Goal: Task Accomplishment & Management: Manage account settings

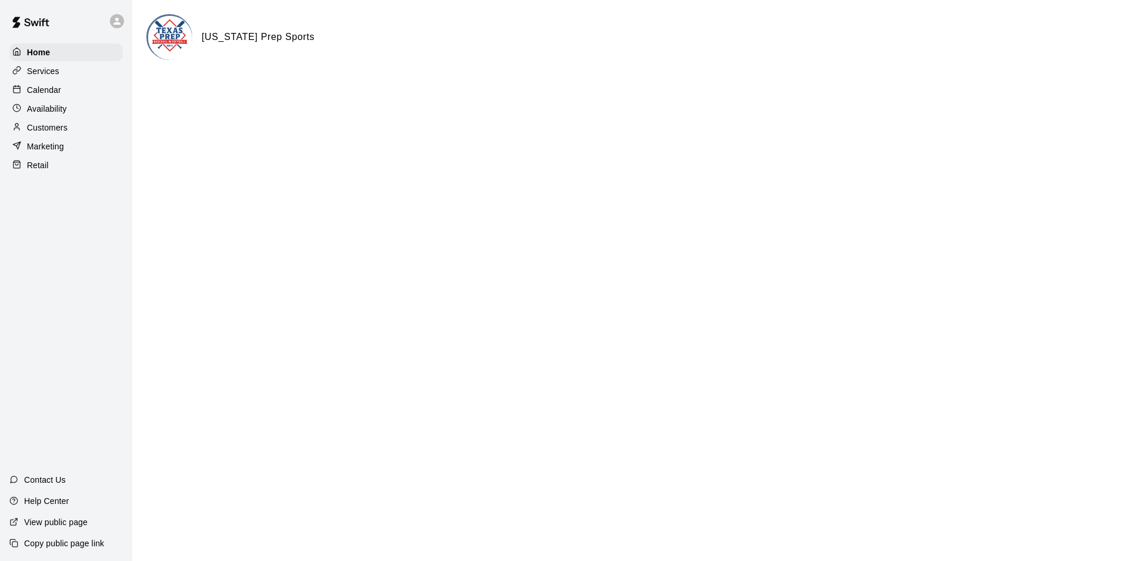
click at [78, 90] on div "Calendar" at bounding box center [65, 90] width 113 height 18
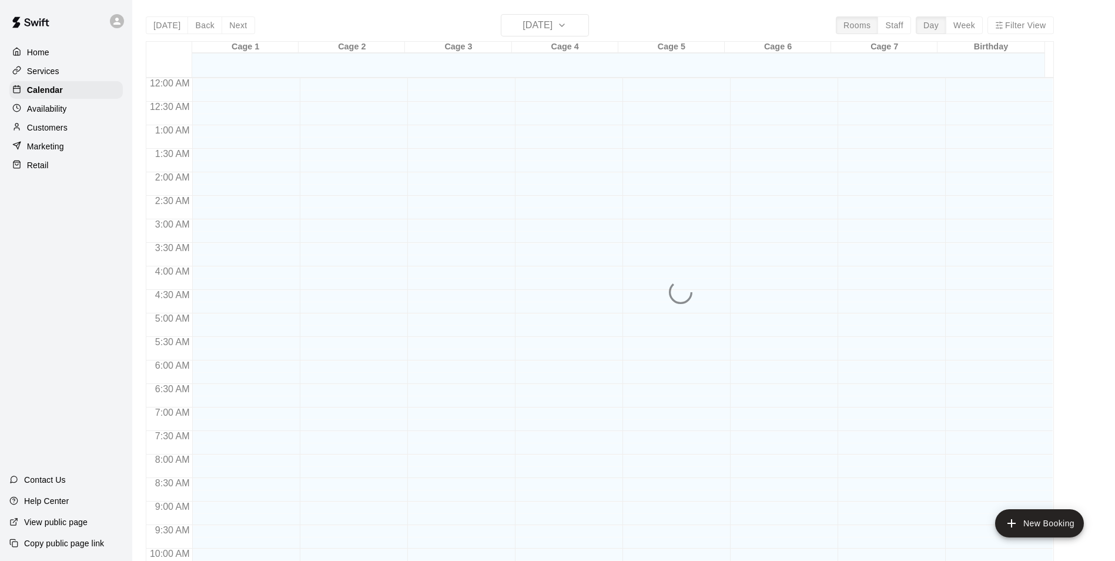
scroll to position [597, 0]
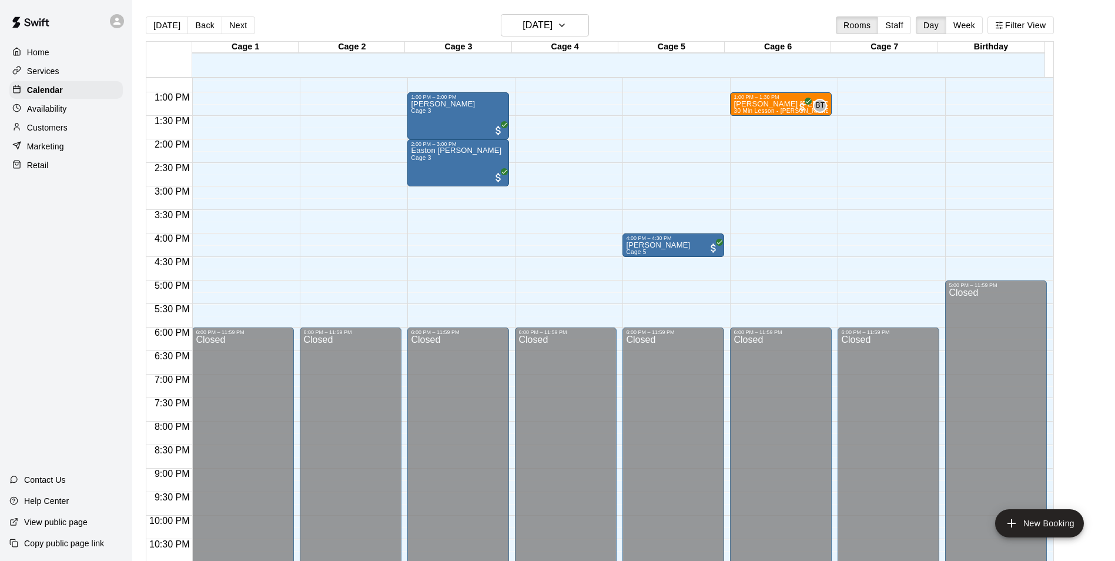
click at [73, 112] on div "Availability" at bounding box center [65, 109] width 113 height 18
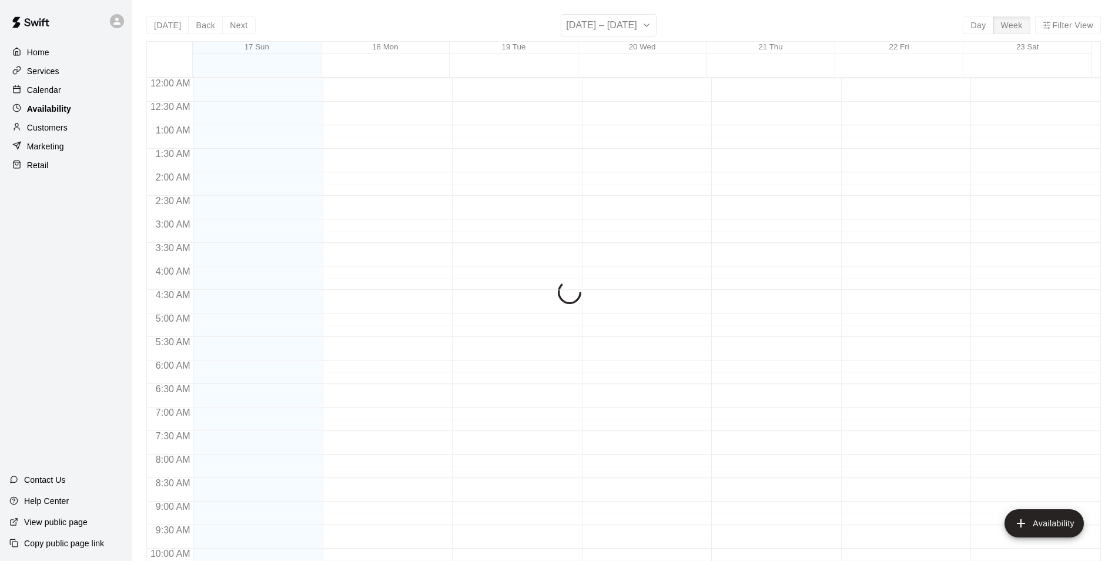
scroll to position [633, 0]
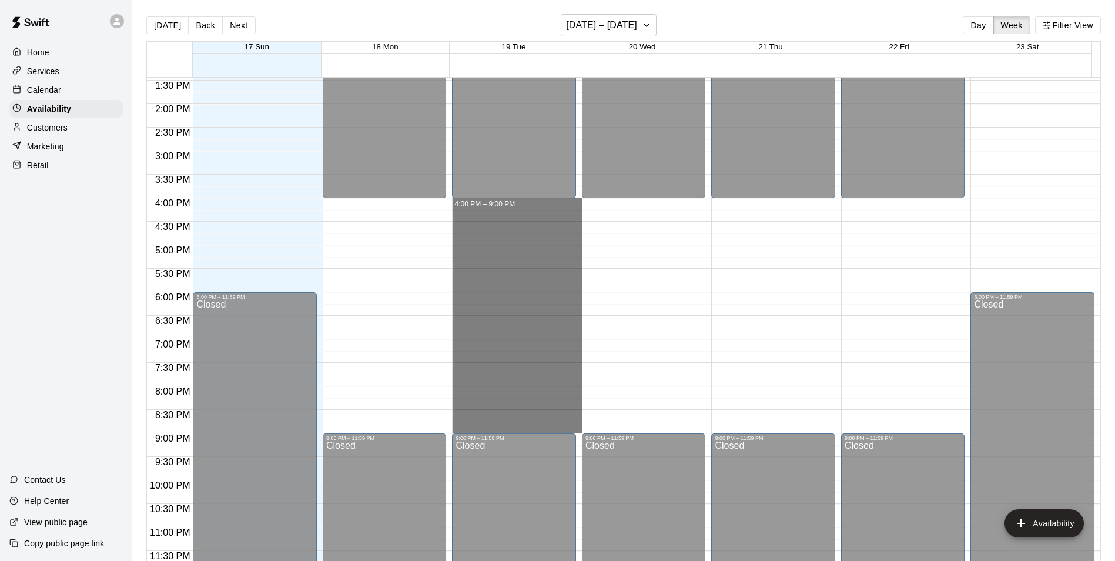
drag, startPoint x: 492, startPoint y: 199, endPoint x: 520, endPoint y: 430, distance: 232.8
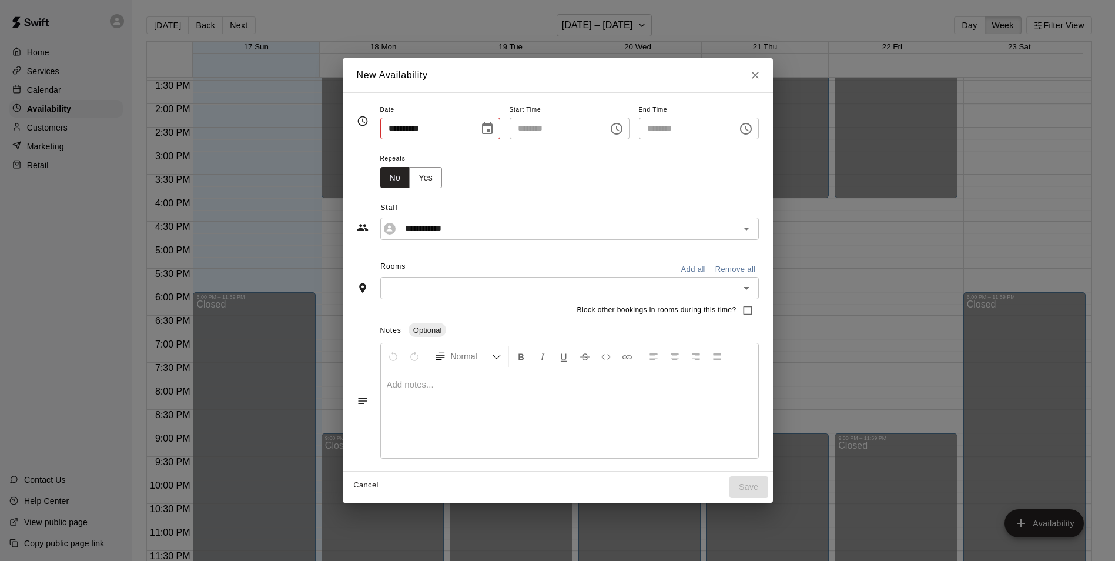
type input "**********"
type input "********"
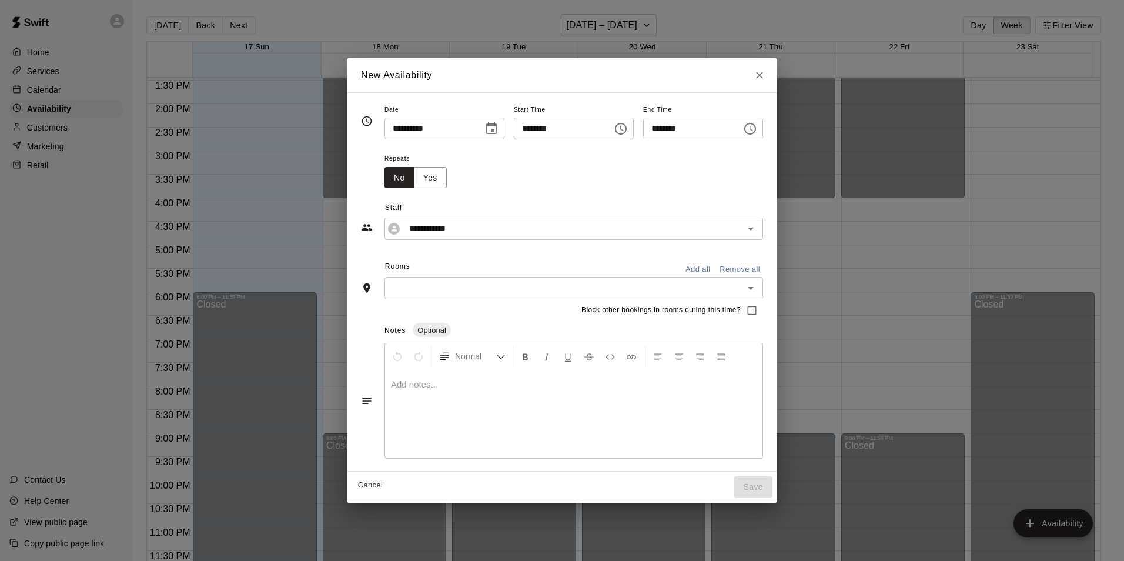
click at [717, 269] on button "Add all" at bounding box center [698, 269] width 38 height 18
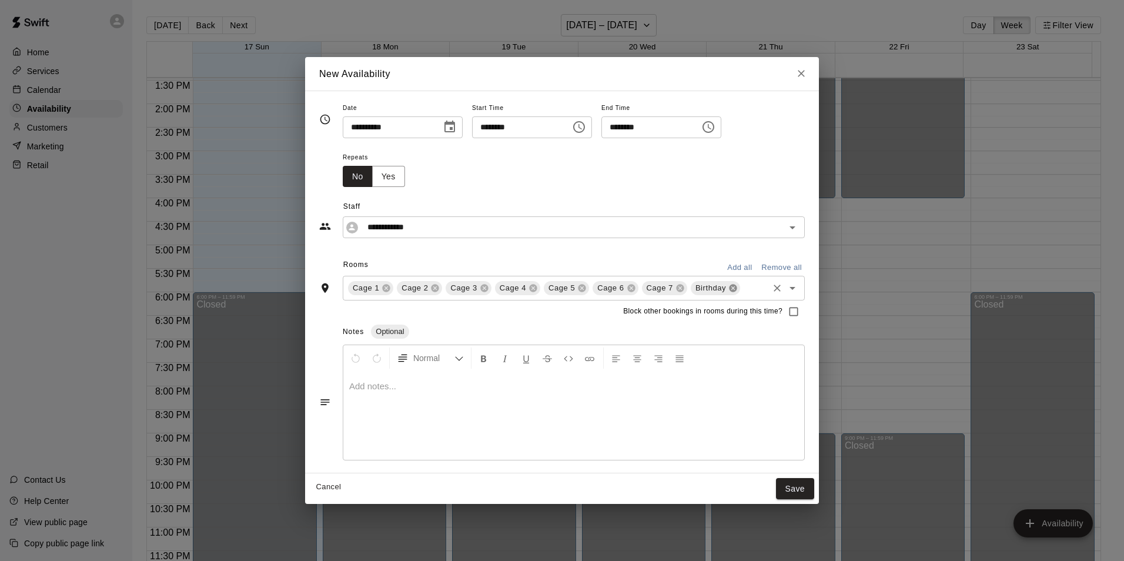
click at [728, 288] on icon at bounding box center [732, 287] width 9 height 9
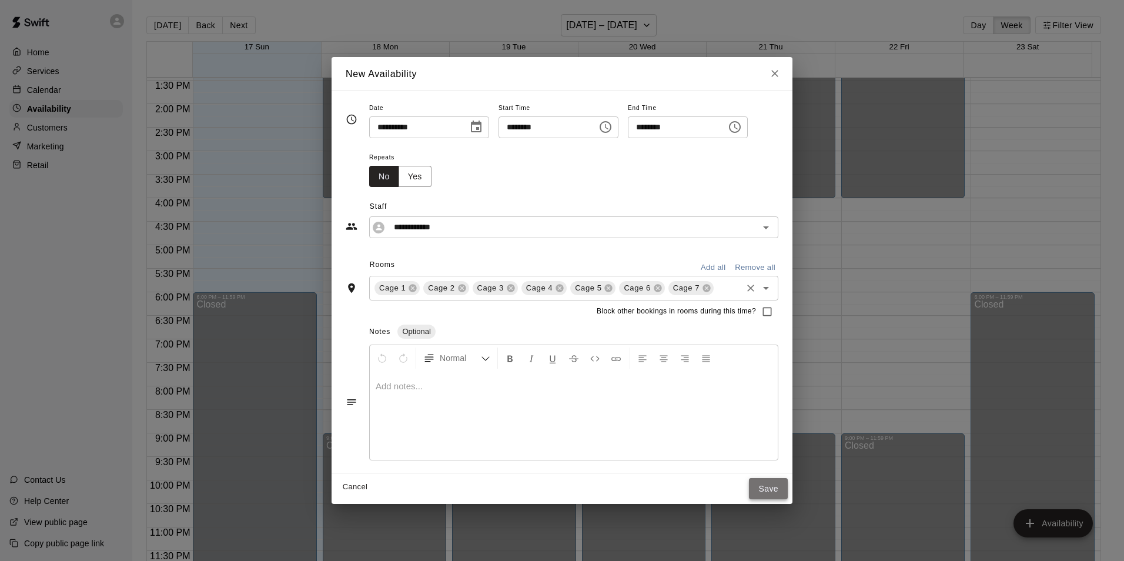
click at [778, 492] on button "Save" at bounding box center [768, 489] width 39 height 22
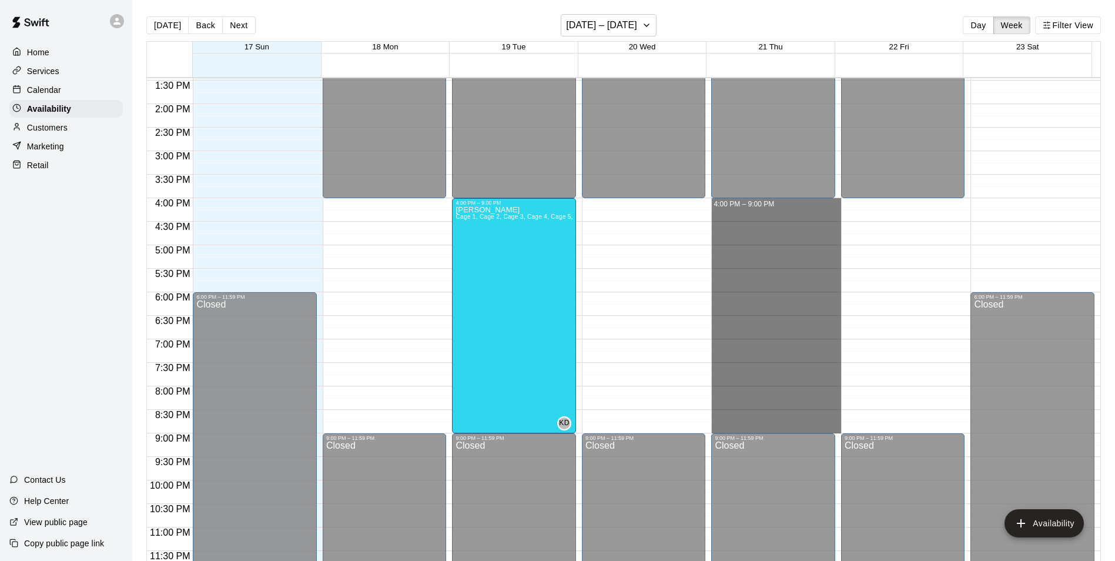
drag, startPoint x: 759, startPoint y: 200, endPoint x: 775, endPoint y: 426, distance: 226.9
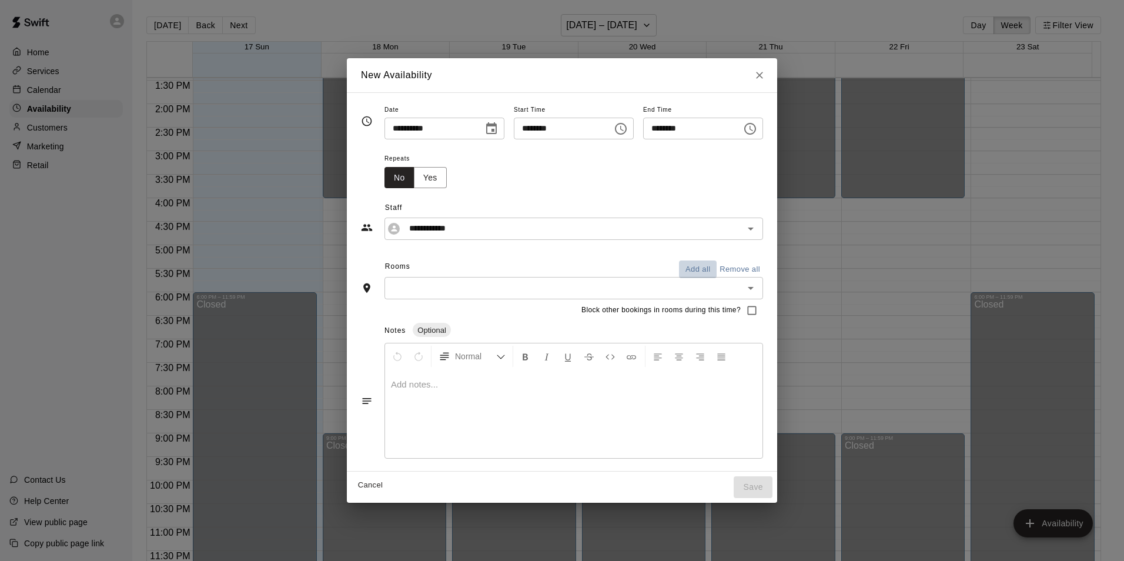
click at [717, 267] on button "Add all" at bounding box center [698, 269] width 38 height 18
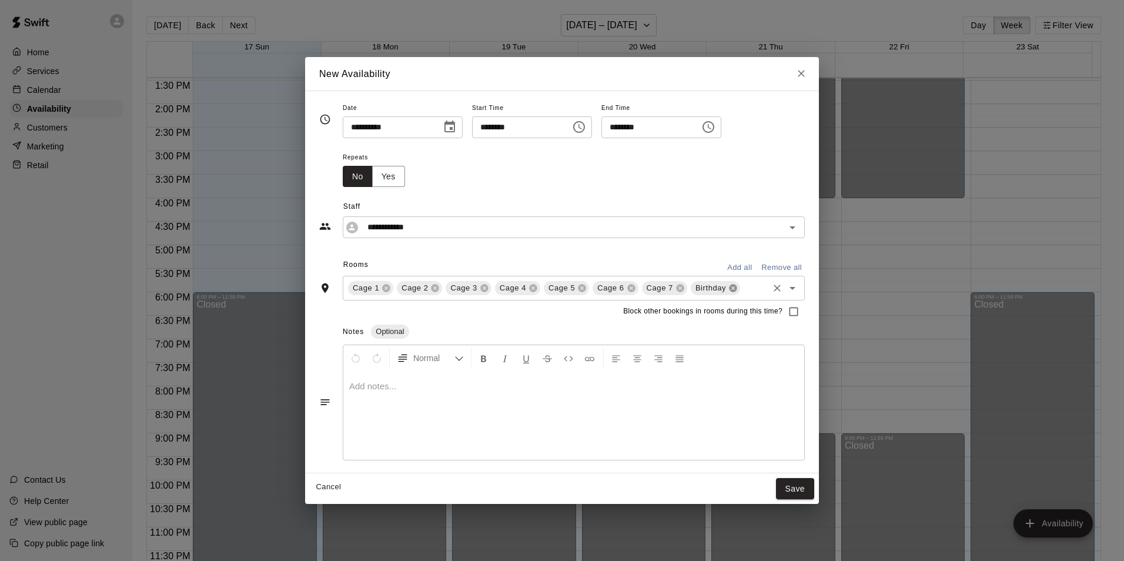
click at [730, 288] on icon at bounding box center [732, 287] width 9 height 9
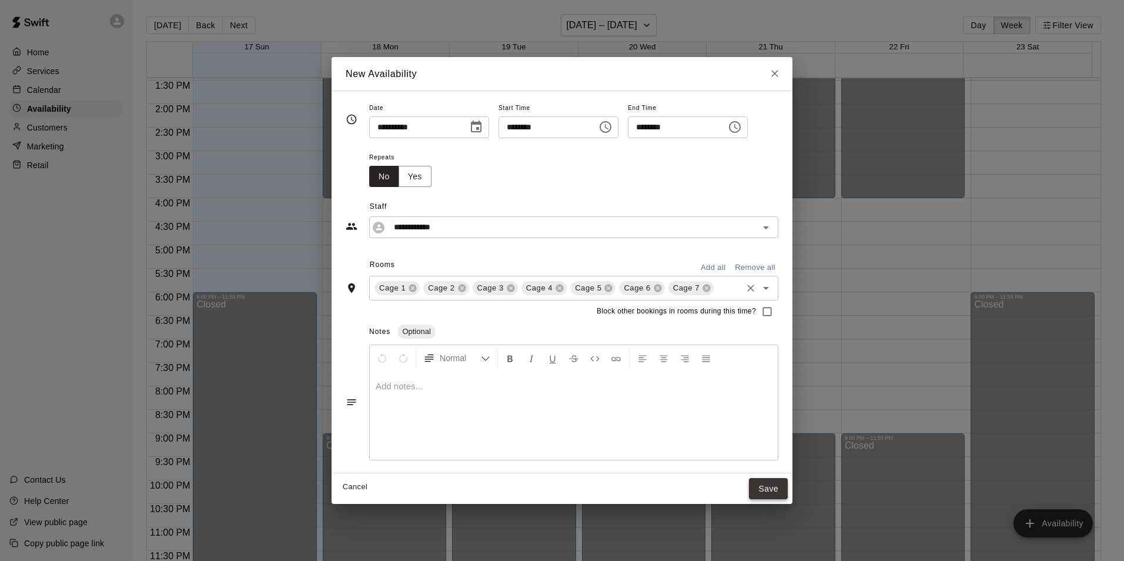
click at [774, 487] on button "Save" at bounding box center [768, 489] width 39 height 22
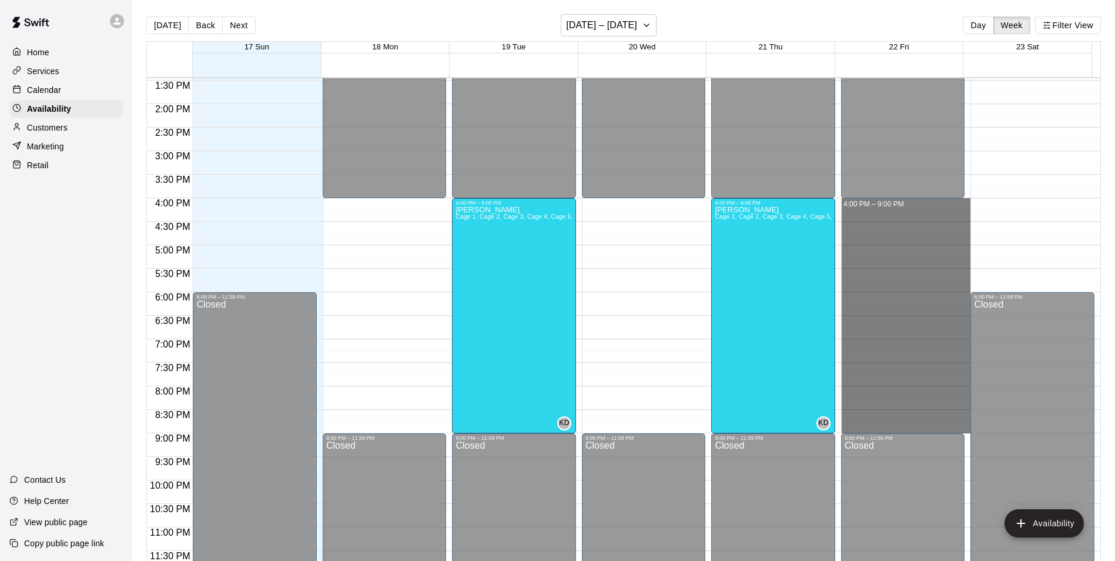
drag, startPoint x: 882, startPoint y: 200, endPoint x: 891, endPoint y: 427, distance: 226.5
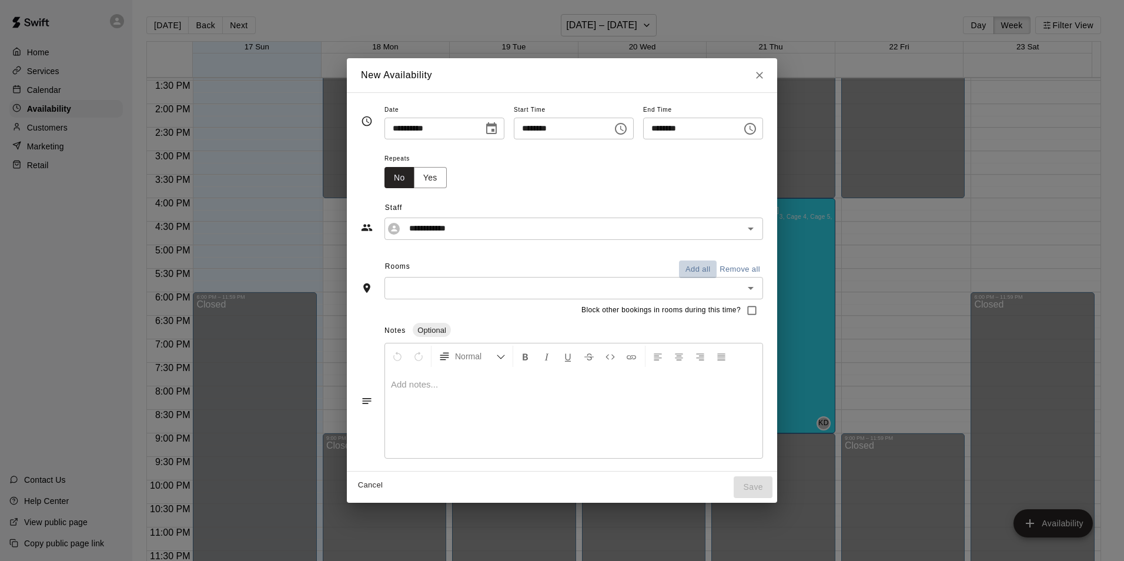
click at [717, 266] on button "Add all" at bounding box center [698, 269] width 38 height 18
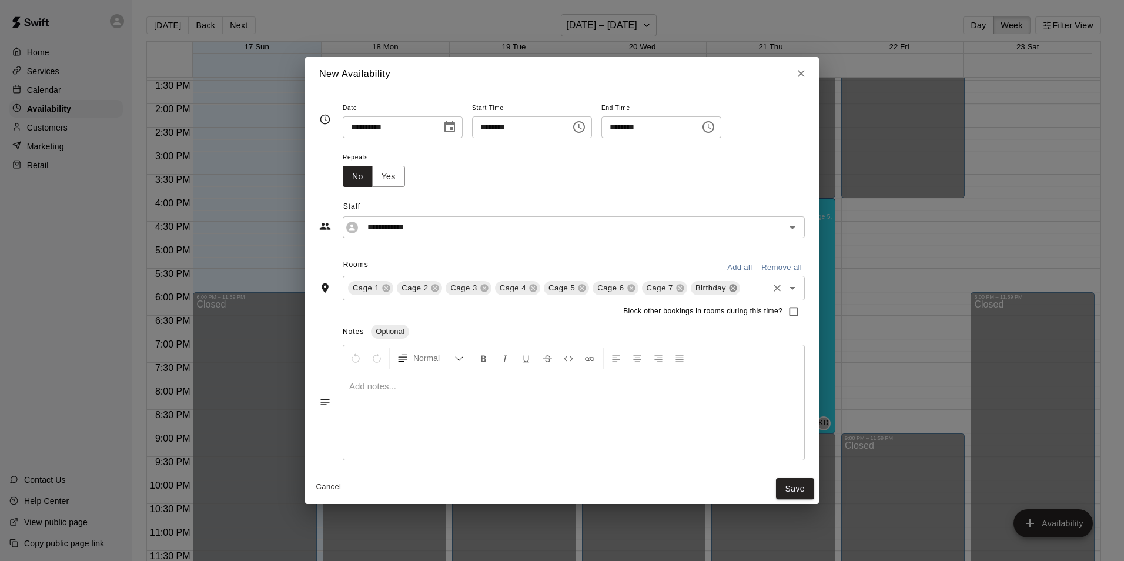
click at [733, 287] on icon at bounding box center [733, 288] width 8 height 8
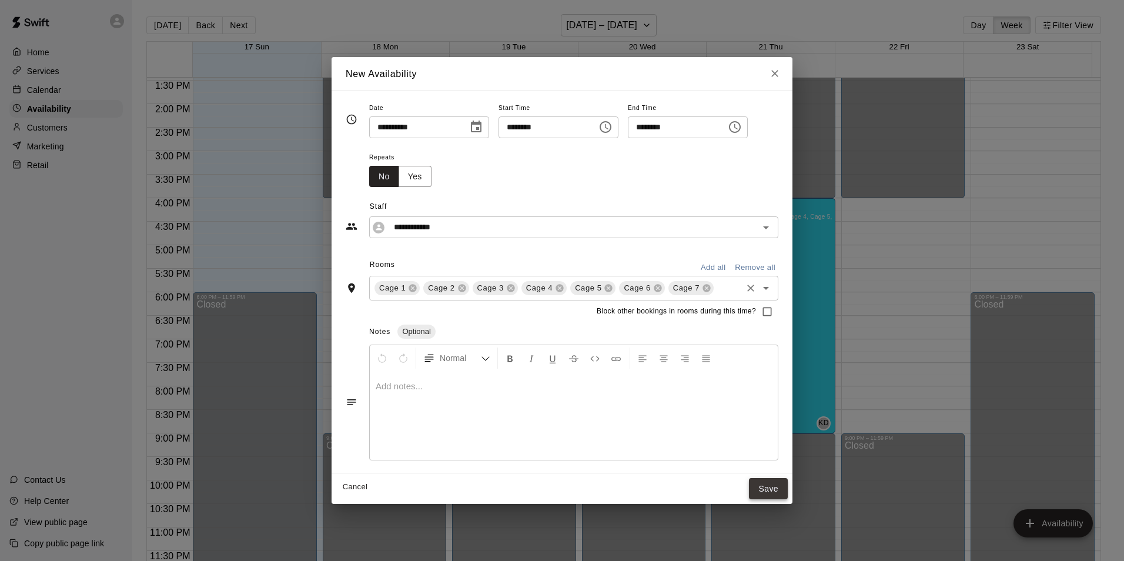
click at [770, 483] on button "Save" at bounding box center [768, 489] width 39 height 22
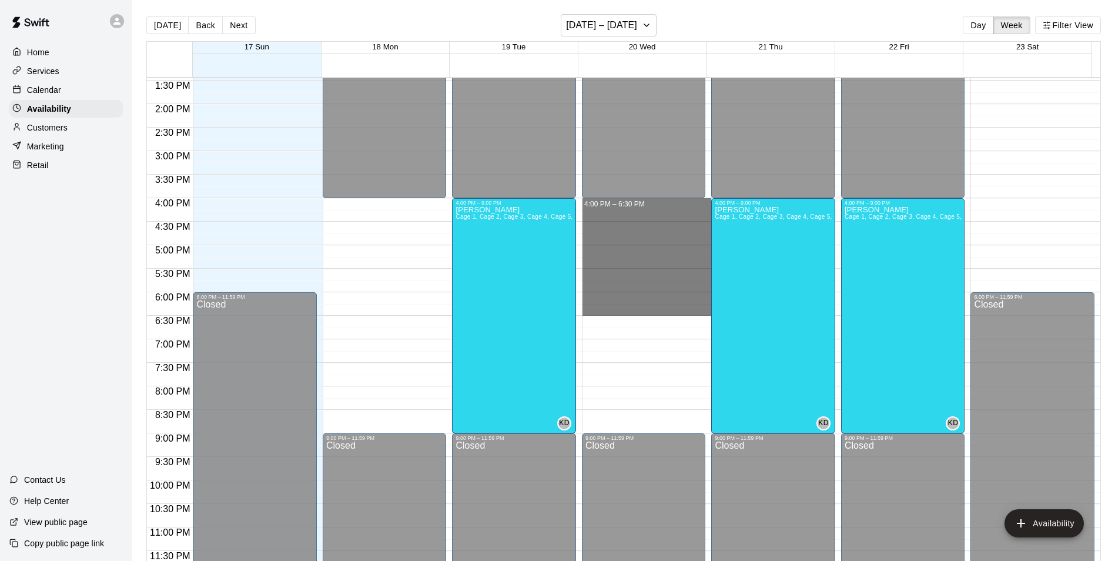
drag, startPoint x: 643, startPoint y: 199, endPoint x: 647, endPoint y: 309, distance: 110.0
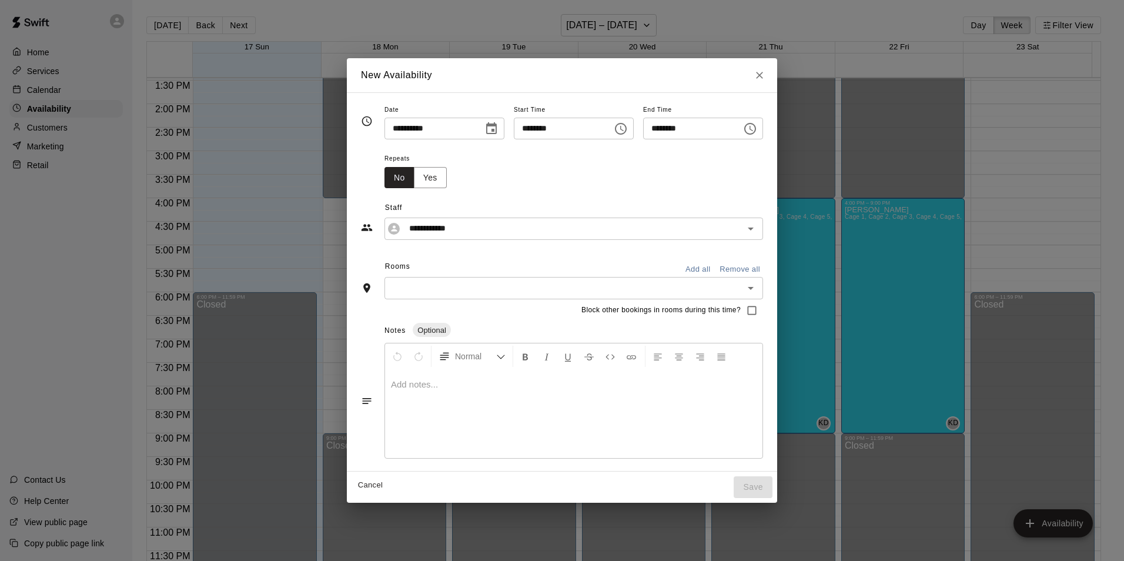
click at [717, 267] on button "Add all" at bounding box center [698, 269] width 38 height 18
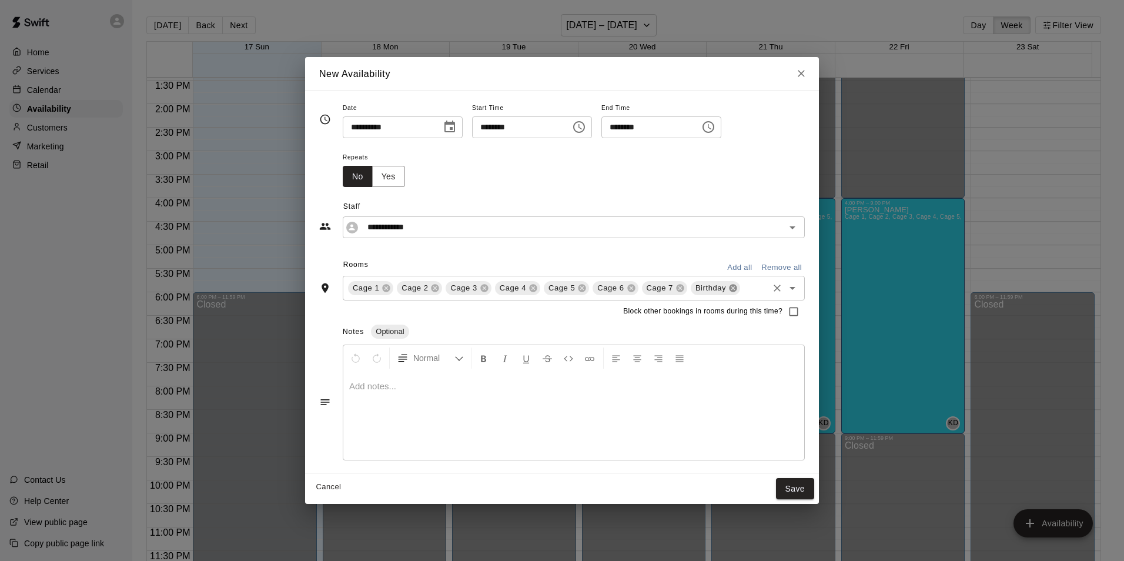
click at [731, 291] on icon at bounding box center [733, 288] width 8 height 8
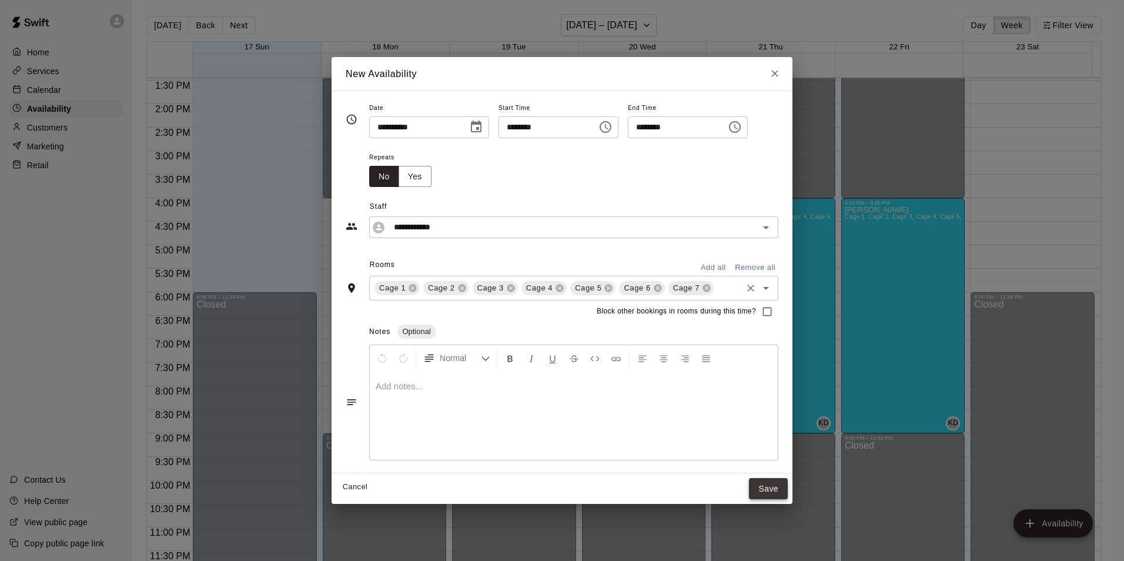
click at [777, 491] on button "Save" at bounding box center [768, 489] width 39 height 22
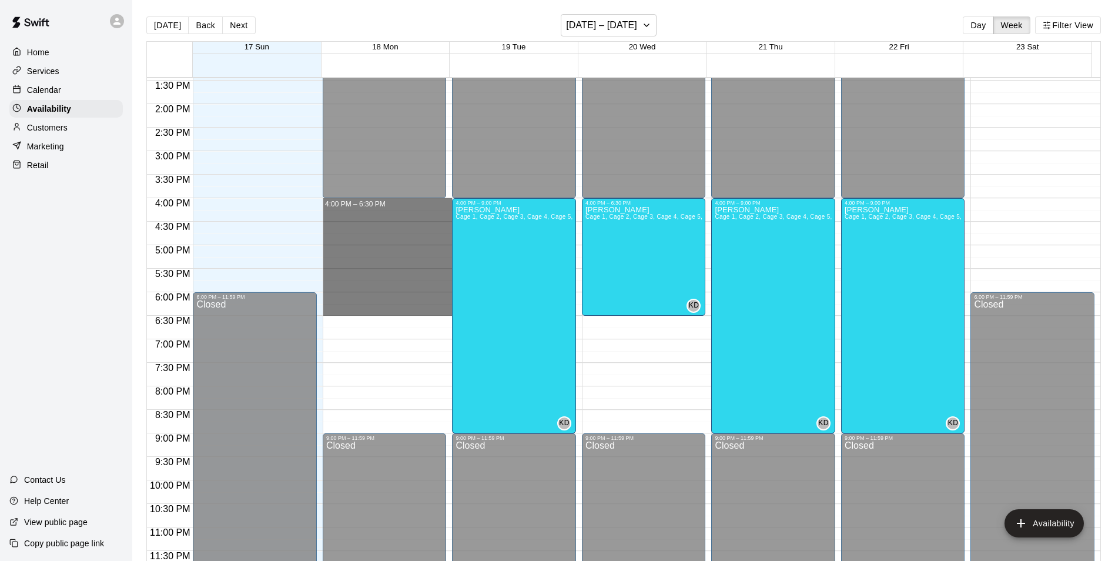
drag, startPoint x: 380, startPoint y: 199, endPoint x: 389, endPoint y: 315, distance: 116.2
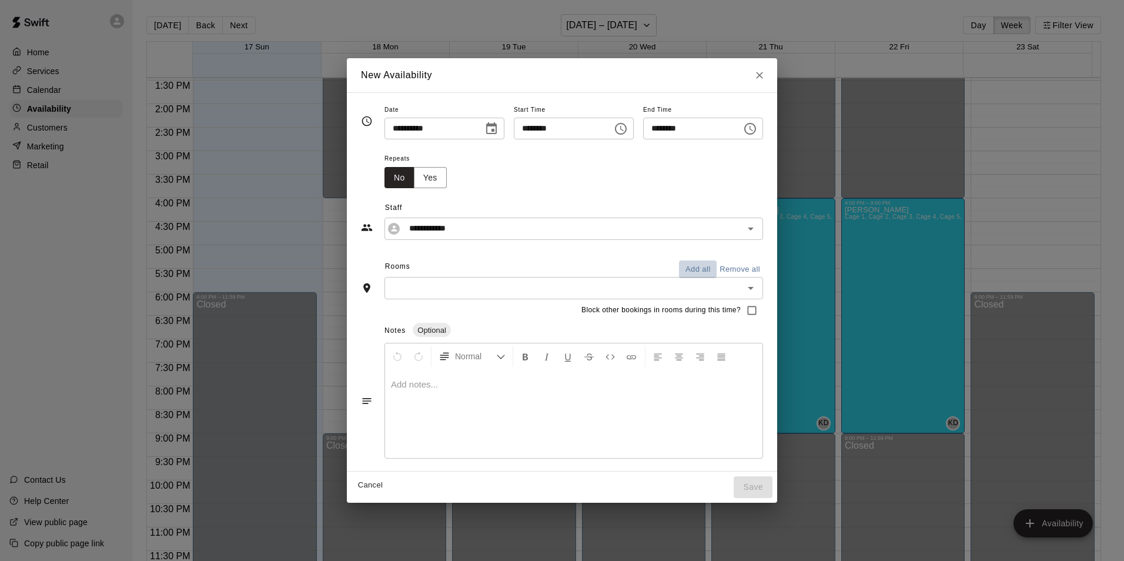
click at [711, 273] on button "Add all" at bounding box center [698, 269] width 38 height 18
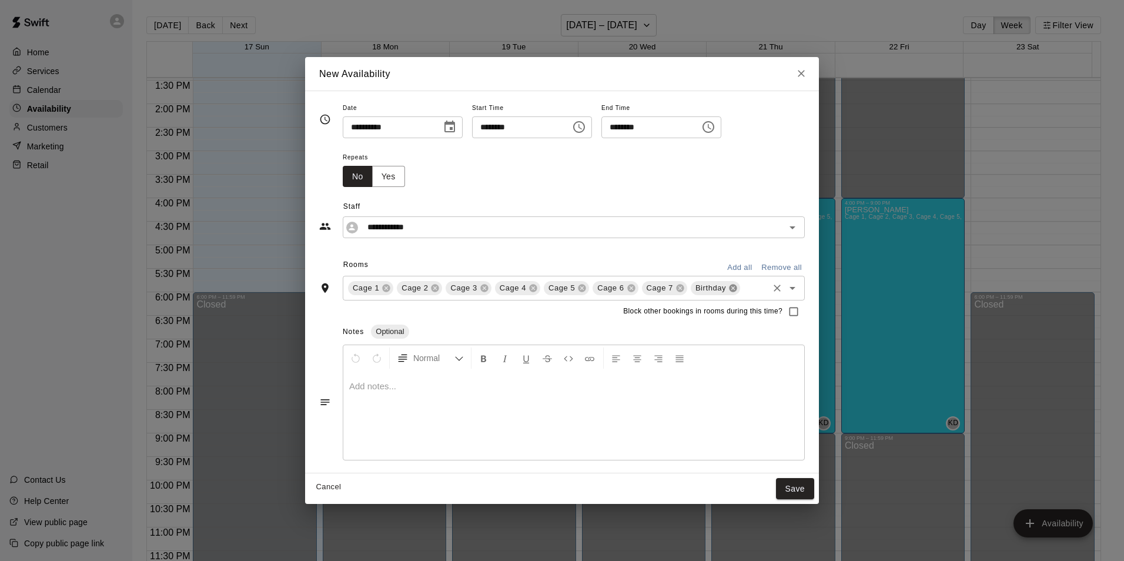
click at [730, 289] on icon at bounding box center [732, 287] width 9 height 9
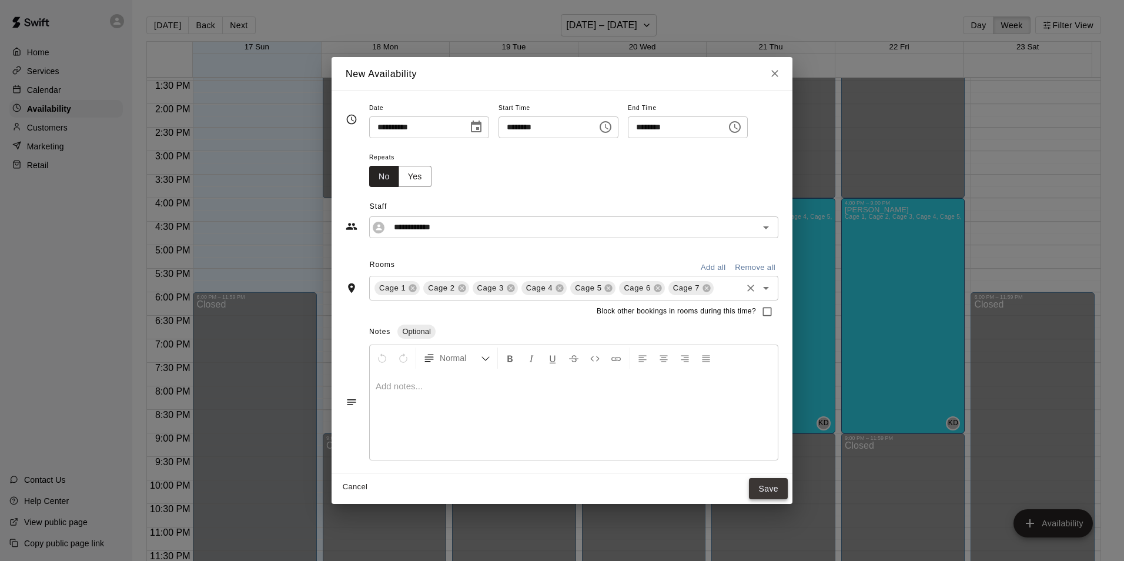
click at [773, 485] on button "Save" at bounding box center [768, 489] width 39 height 22
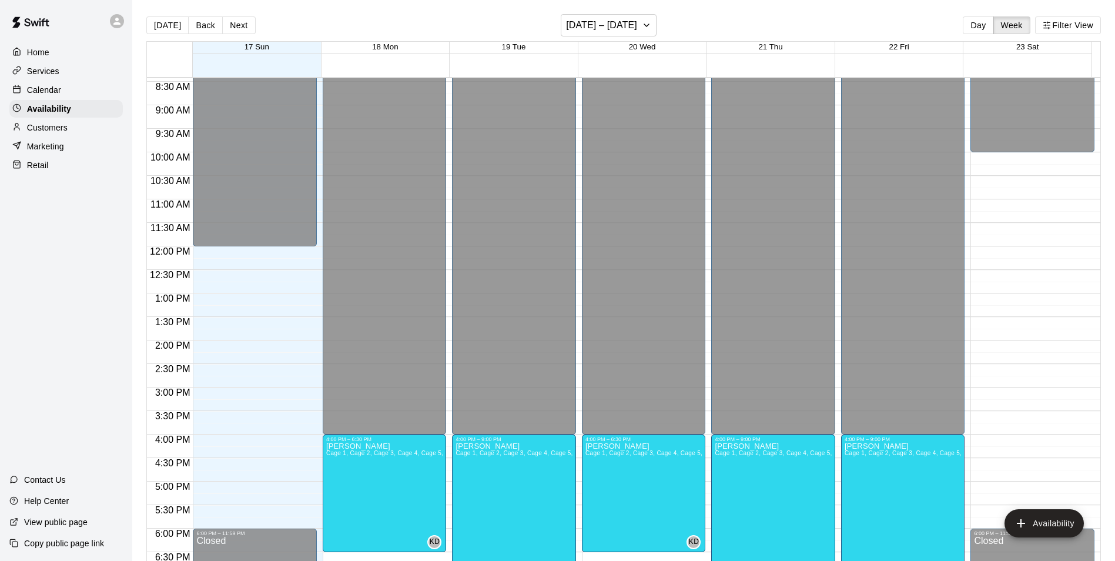
scroll to position [398, 0]
